Goal: Information Seeking & Learning: Learn about a topic

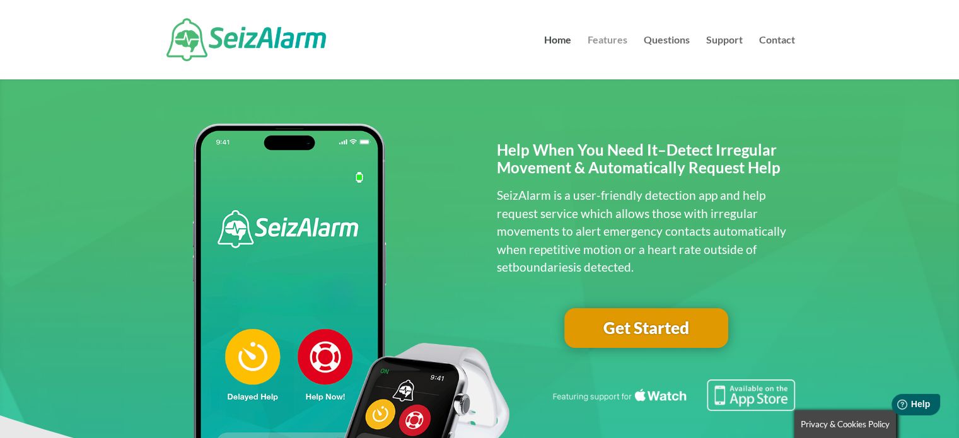
click at [621, 40] on link "Features" at bounding box center [607, 57] width 40 height 44
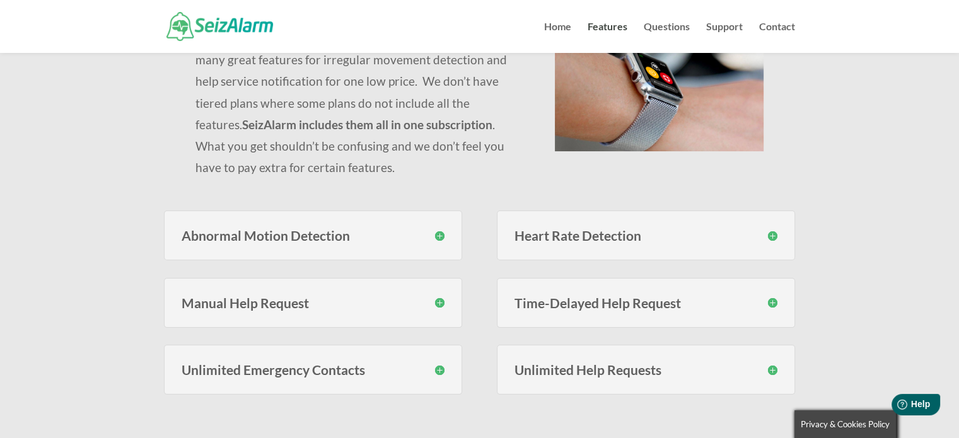
scroll to position [189, 0]
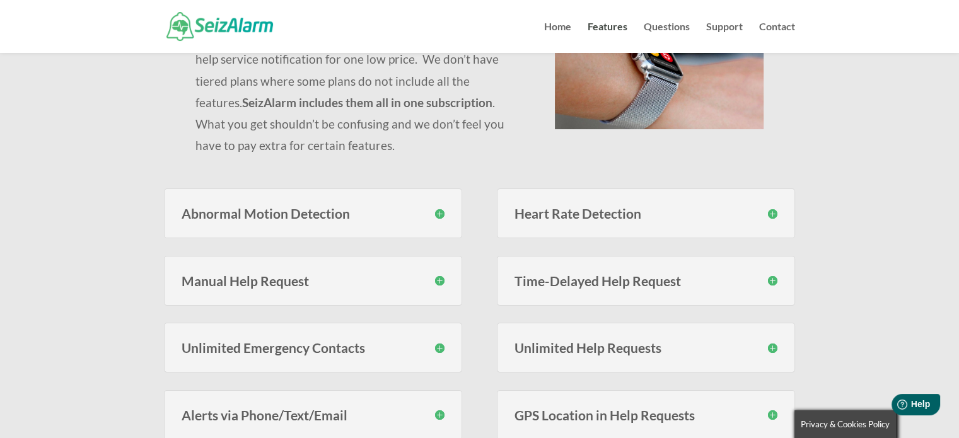
click at [437, 219] on h3 "Abnormal Motion Detection" at bounding box center [313, 213] width 263 height 13
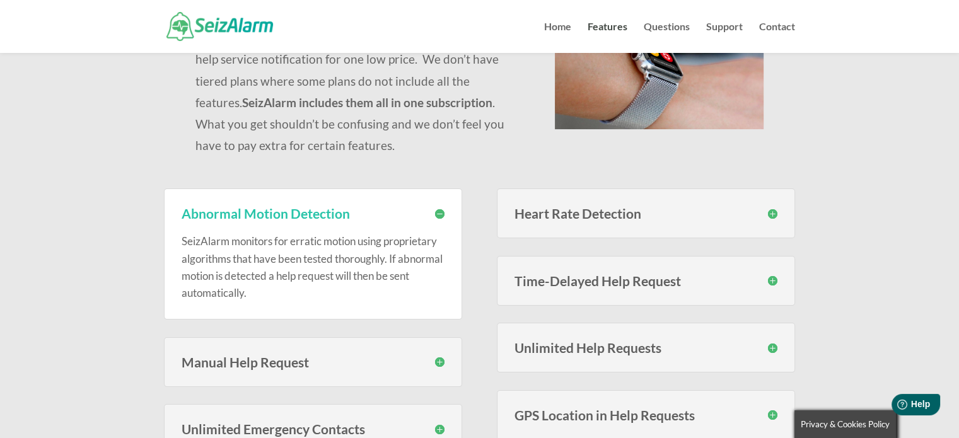
click at [437, 220] on div "SeizAlarm monitors for erratic motion using proprietary algorithms that have be…" at bounding box center [313, 260] width 263 height 81
drag, startPoint x: 441, startPoint y: 213, endPoint x: 438, endPoint y: 245, distance: 32.3
click at [441, 213] on h3 "Abnormal Motion Detection" at bounding box center [313, 213] width 263 height 13
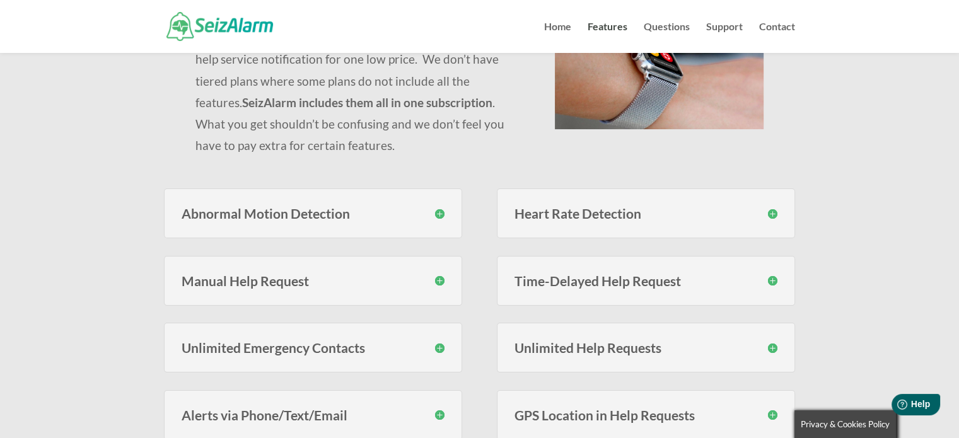
click at [441, 282] on h3 "Manual Help Request" at bounding box center [313, 280] width 263 height 13
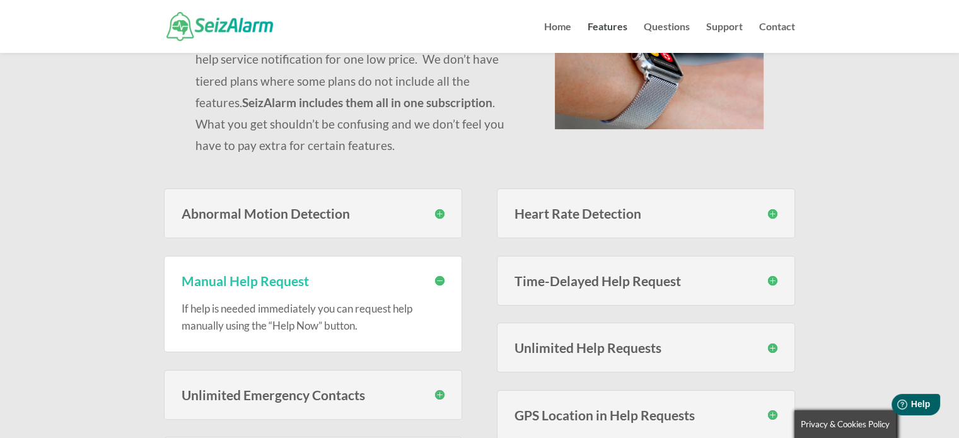
click at [441, 282] on h3 "Manual Help Request" at bounding box center [313, 280] width 263 height 13
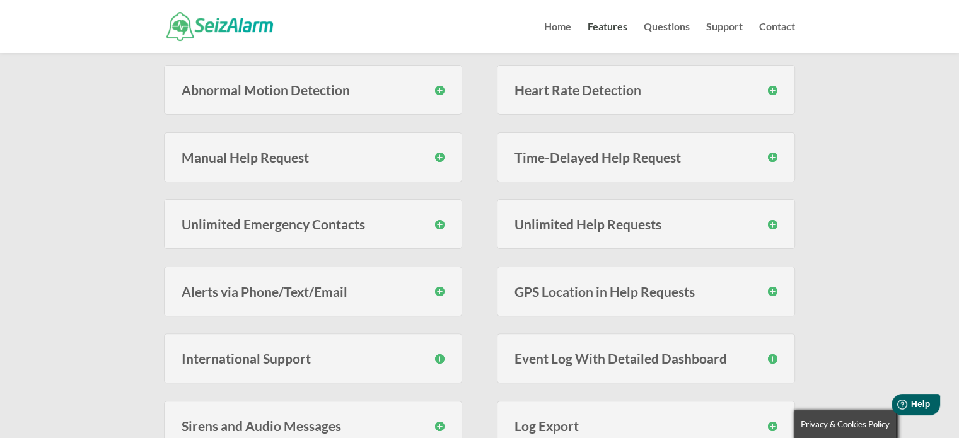
scroll to position [315, 0]
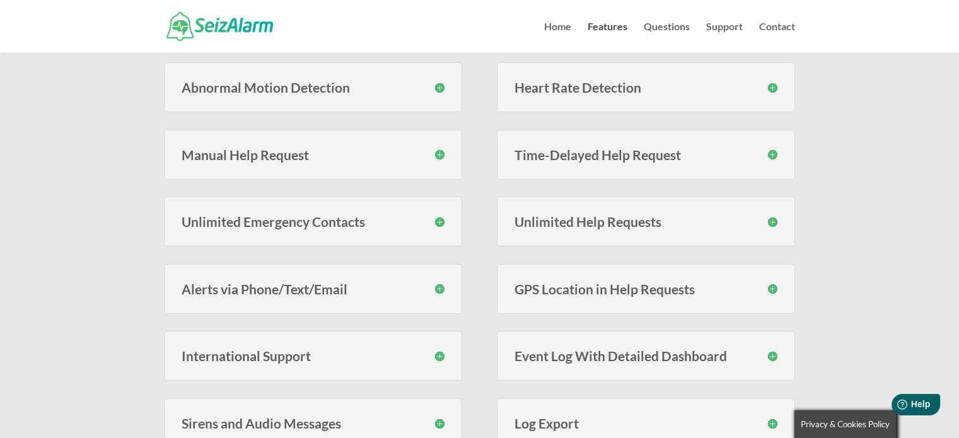
click at [439, 221] on h3 "Unlimited Emergency Contacts" at bounding box center [313, 221] width 263 height 13
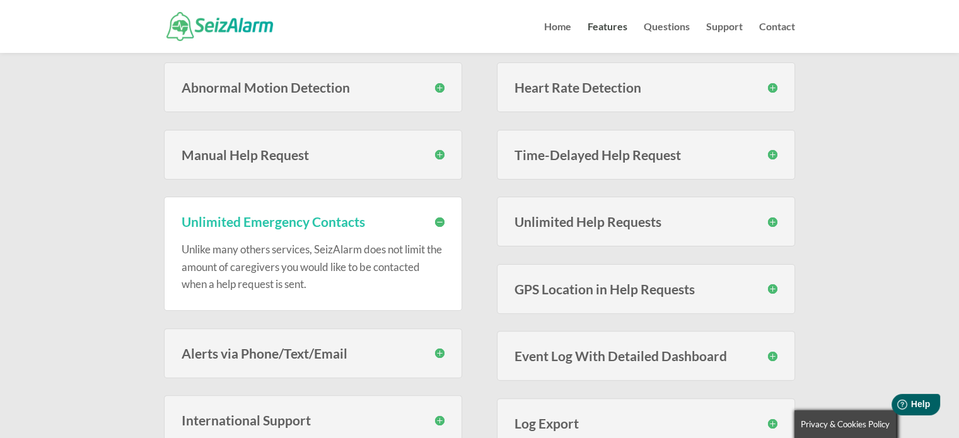
scroll to position [378, 0]
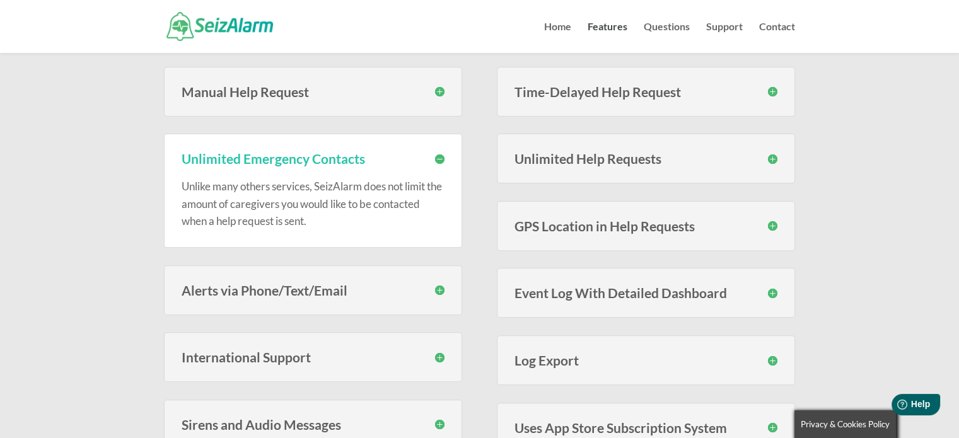
click at [683, 153] on h3 "Unlimited Help Requests" at bounding box center [645, 158] width 263 height 13
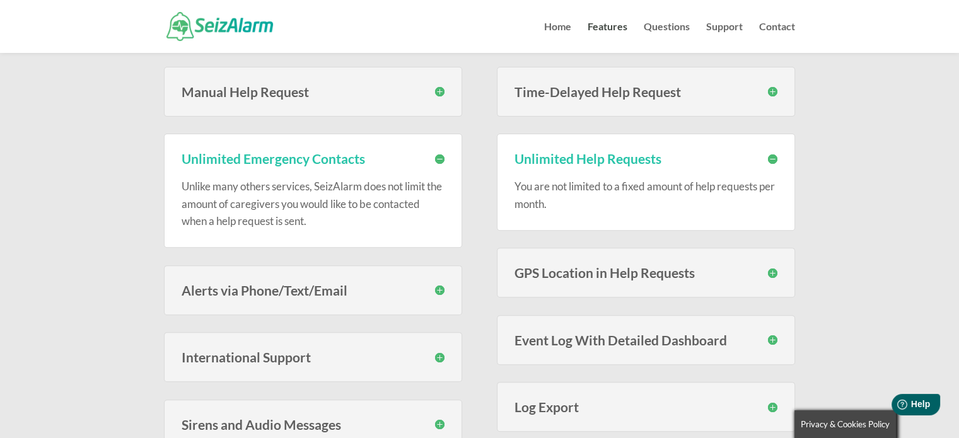
click at [684, 152] on h3 "Unlimited Help Requests" at bounding box center [645, 158] width 263 height 13
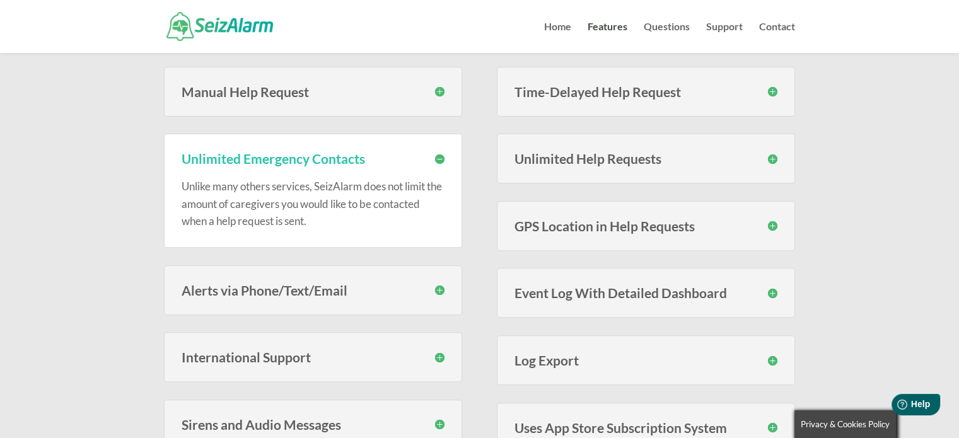
click at [358, 289] on h3 "Alerts via Phone/Text/Email" at bounding box center [313, 290] width 263 height 13
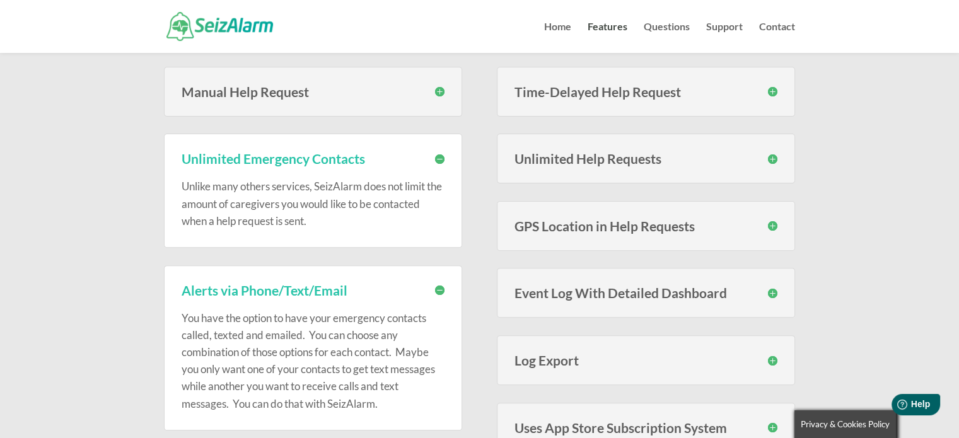
drag, startPoint x: 358, startPoint y: 289, endPoint x: 373, endPoint y: 282, distance: 16.6
click at [358, 289] on h3 "Alerts via Phone/Text/Email" at bounding box center [313, 290] width 263 height 13
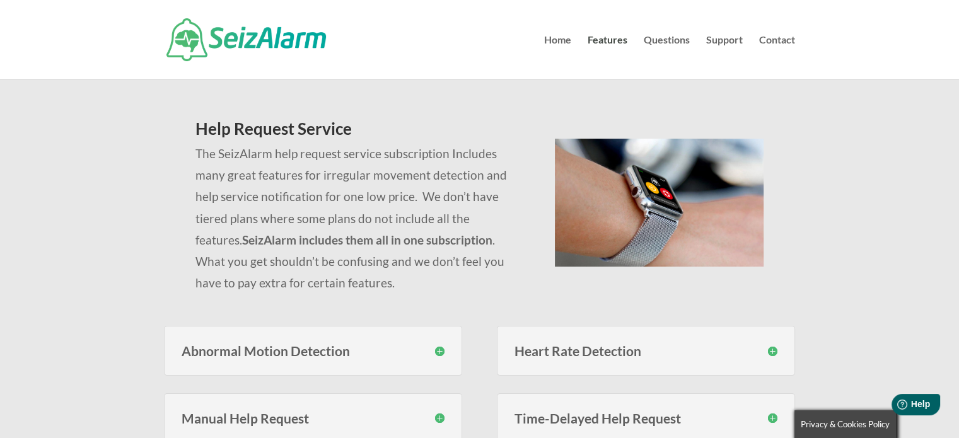
scroll to position [0, 0]
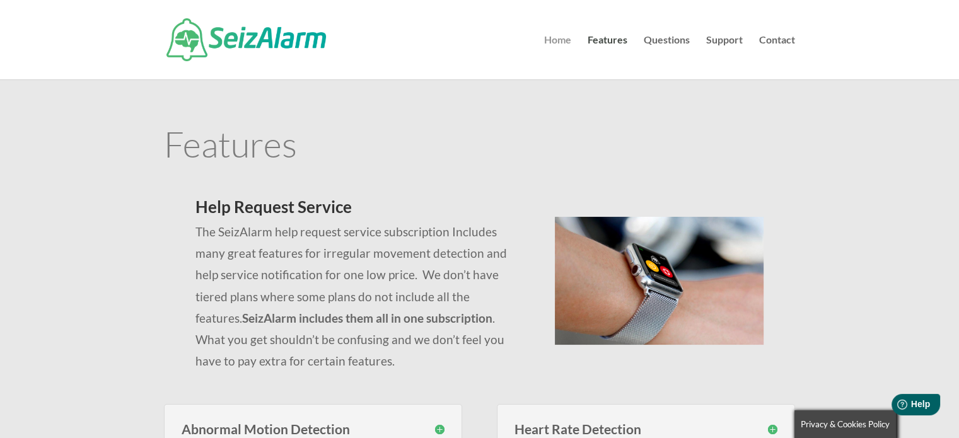
click at [565, 41] on link "Home" at bounding box center [557, 57] width 27 height 44
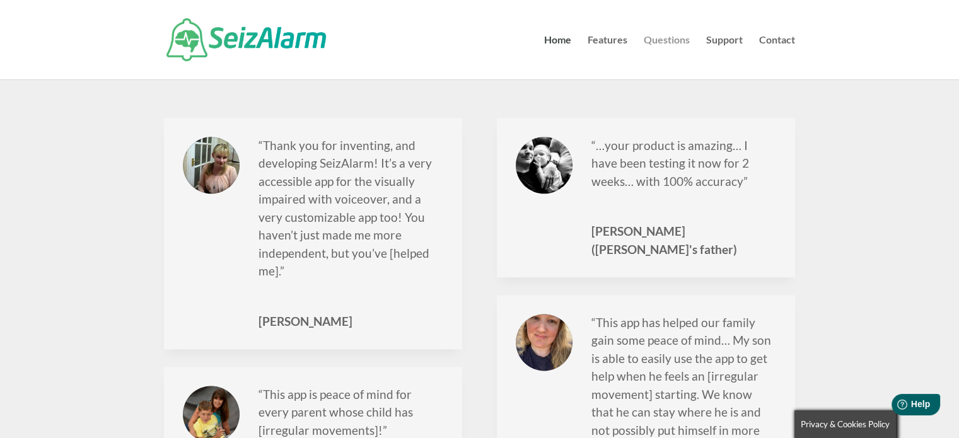
scroll to position [1576, 0]
click at [679, 41] on link "Questions" at bounding box center [666, 57] width 46 height 44
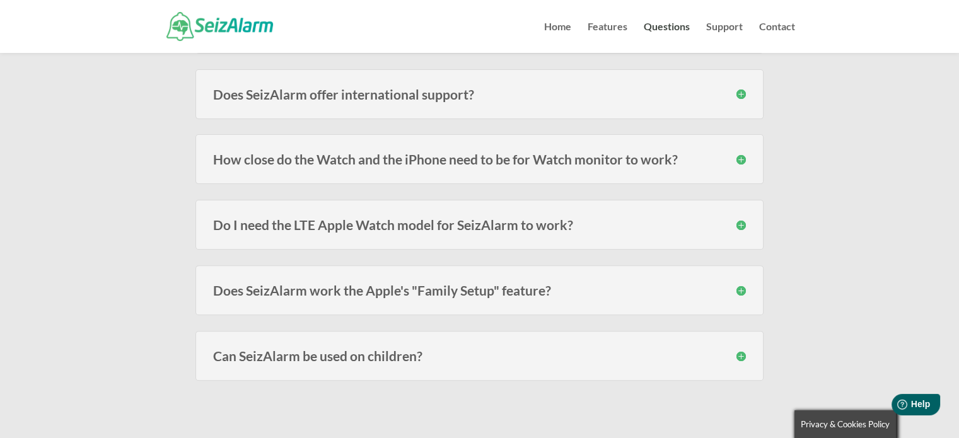
scroll to position [378, 0]
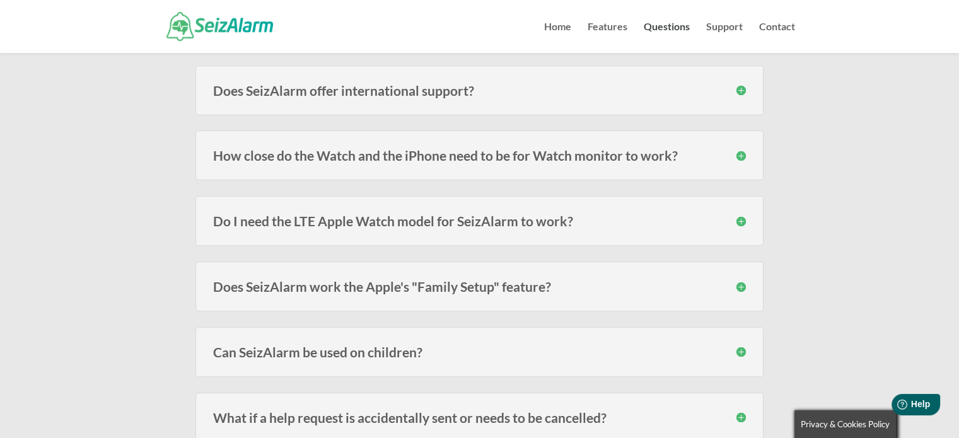
click at [575, 151] on h3 "How close do the Watch and the iPhone need to be for Watch monitor to work?" at bounding box center [479, 155] width 533 height 13
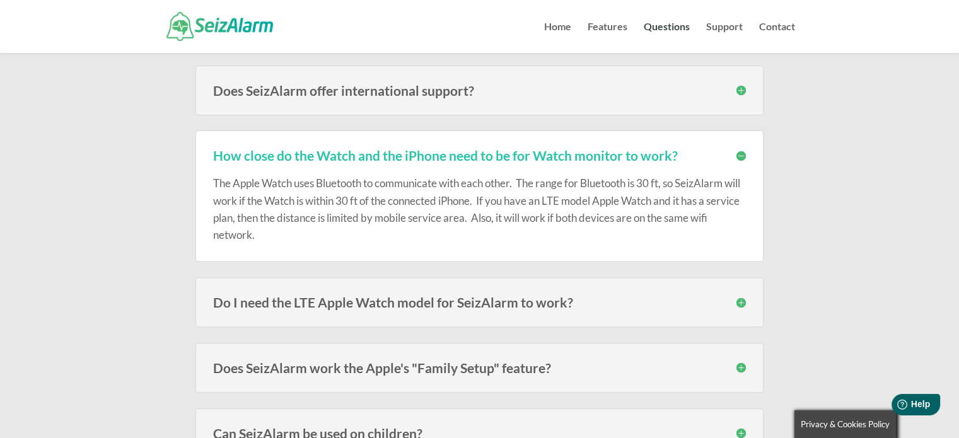
click at [739, 153] on h3 "How close do the Watch and the iPhone need to be for Watch monitor to work?" at bounding box center [479, 155] width 533 height 13
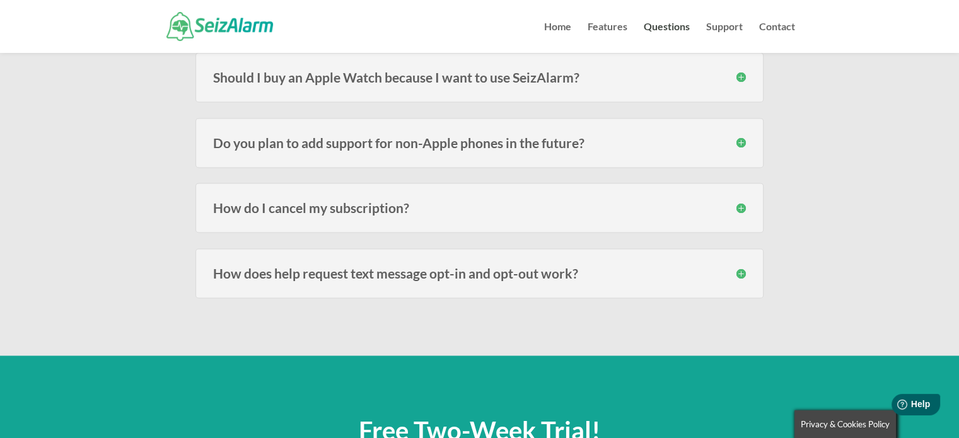
scroll to position [1828, 0]
